Goal: Task Accomplishment & Management: Manage account settings

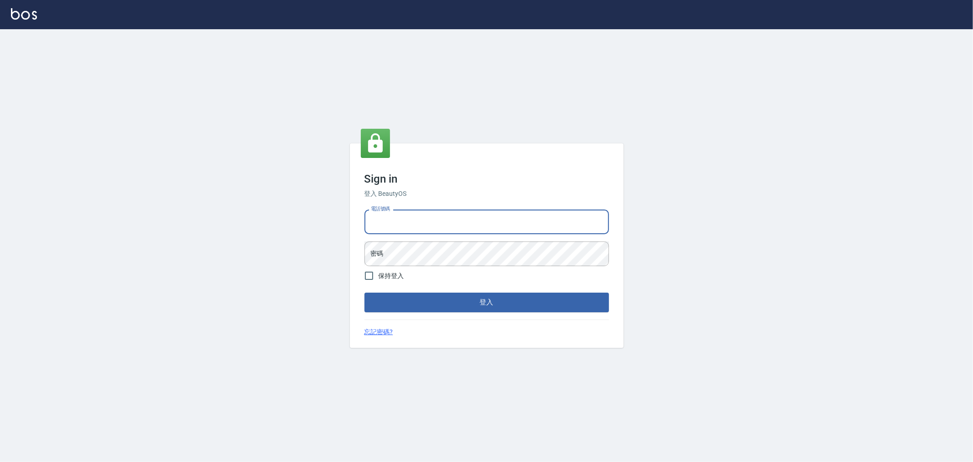
drag, startPoint x: 463, startPoint y: 220, endPoint x: 466, endPoint y: 231, distance: 11.1
click at [463, 220] on input "電話號碼" at bounding box center [487, 221] width 245 height 25
type input "0955467459"
click at [444, 266] on form "電話號碼 0955467459 電話號碼 密碼 密碼 保持登入 登入" at bounding box center [487, 259] width 245 height 106
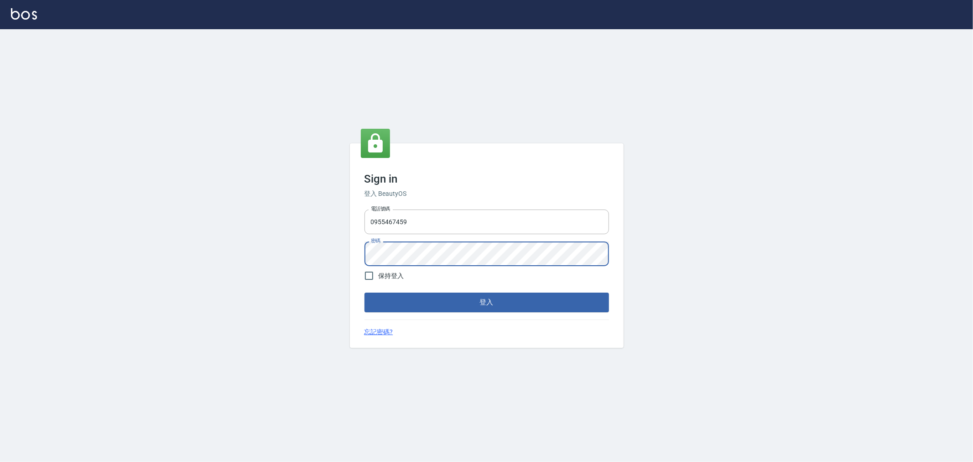
click at [365, 292] on button "登入" at bounding box center [487, 301] width 245 height 19
